Goal: Book appointment/travel/reservation

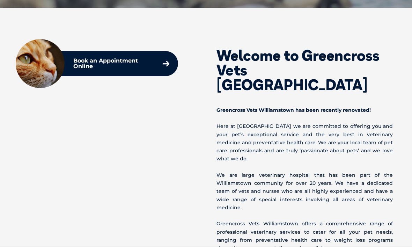
scroll to position [231, 0]
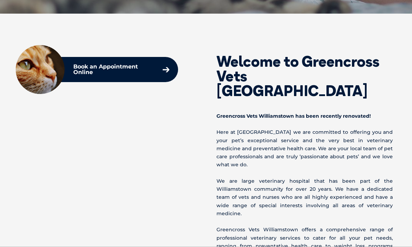
click at [110, 73] on p "Book an Appointment Online" at bounding box center [111, 69] width 77 height 11
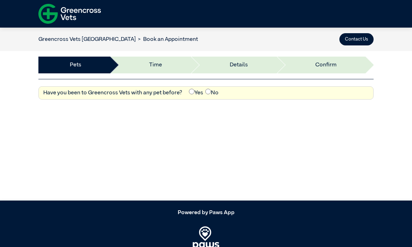
click at [169, 64] on li "Time" at bounding box center [149, 65] width 81 height 17
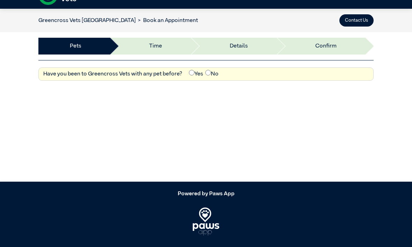
scroll to position [18, 0]
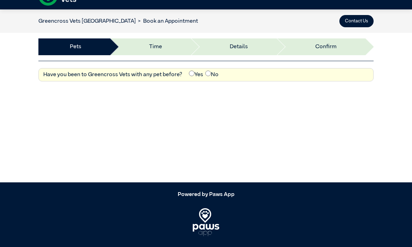
click at [215, 75] on label "No" at bounding box center [211, 75] width 13 height 8
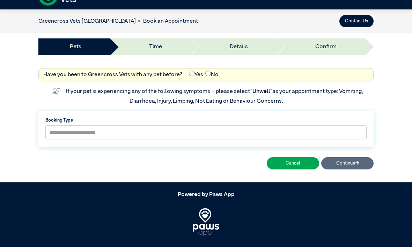
scroll to position [0, 0]
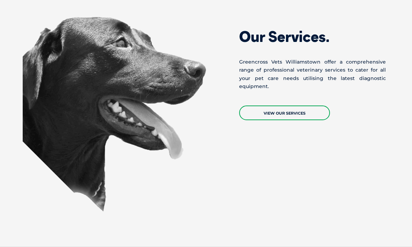
scroll to position [666, 0]
click at [273, 105] on link "View Our Services" at bounding box center [284, 112] width 91 height 15
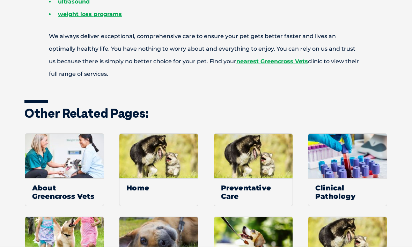
scroll to position [419, 0]
